Goal: Task Accomplishment & Management: Use online tool/utility

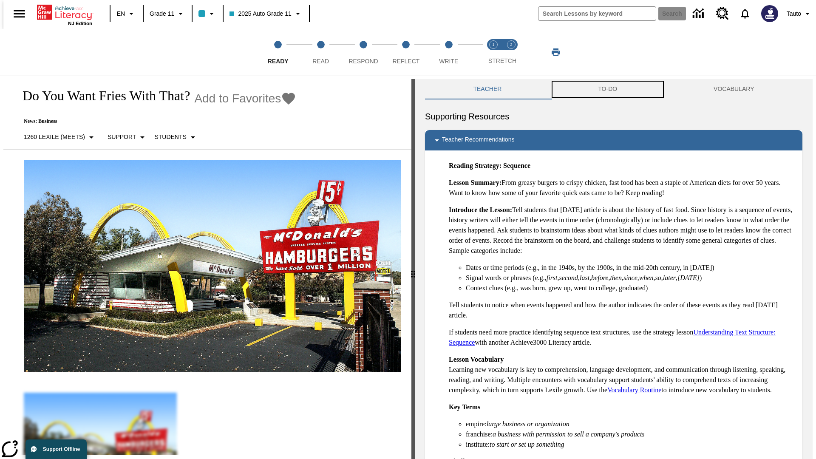
click at [608, 89] on button "TO-DO" at bounding box center [608, 89] width 116 height 20
